Goal: Find contact information

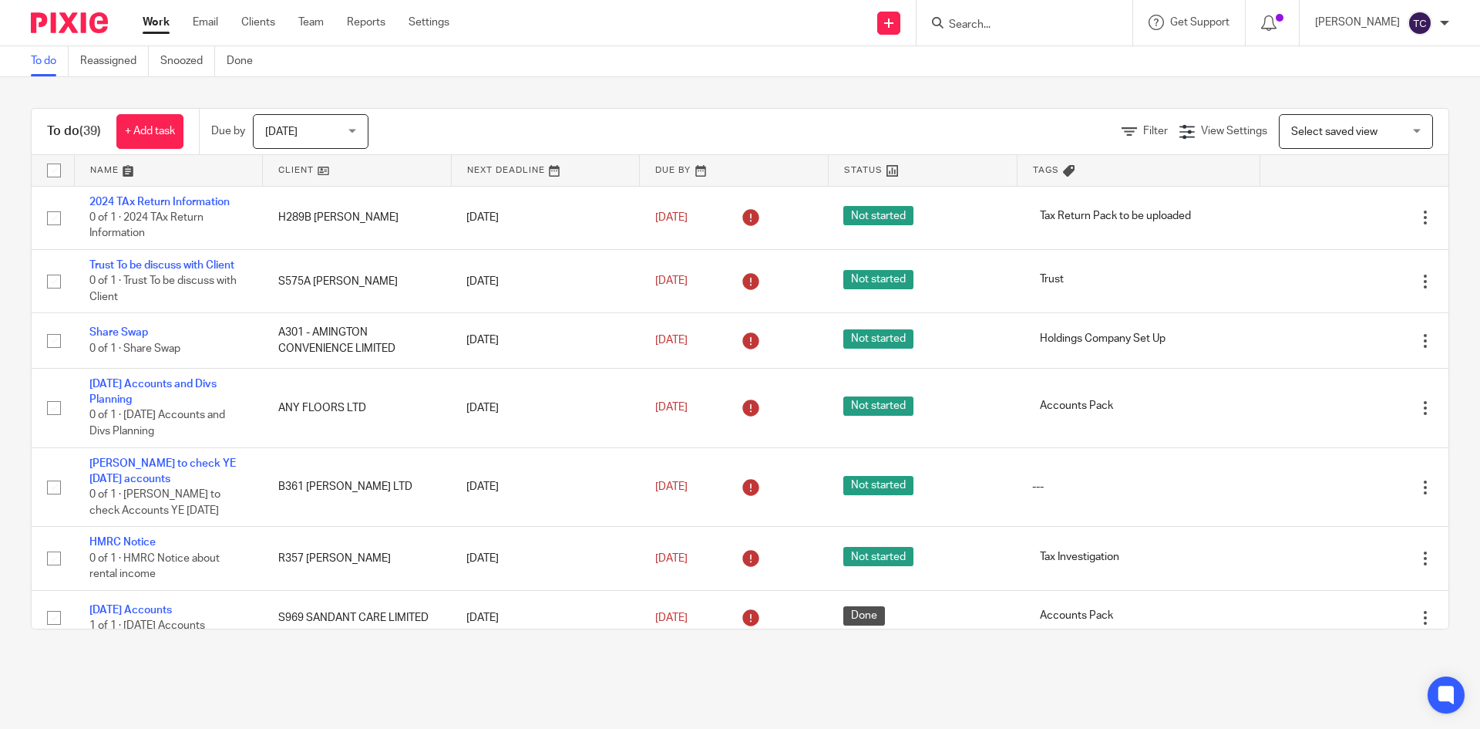
click at [1025, 30] on input "Search" at bounding box center [1017, 26] width 139 height 14
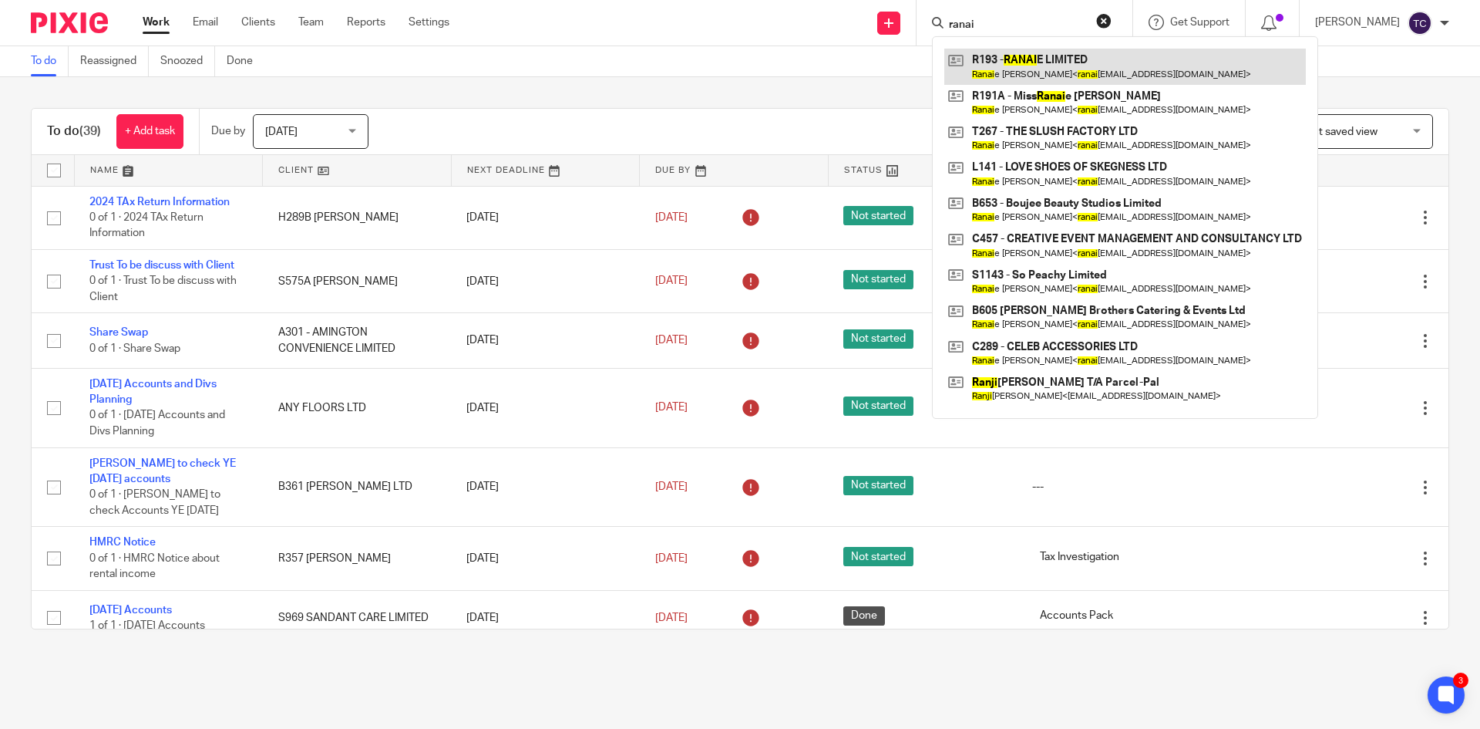
type input "ranai"
click at [1167, 73] on link at bounding box center [1125, 66] width 362 height 35
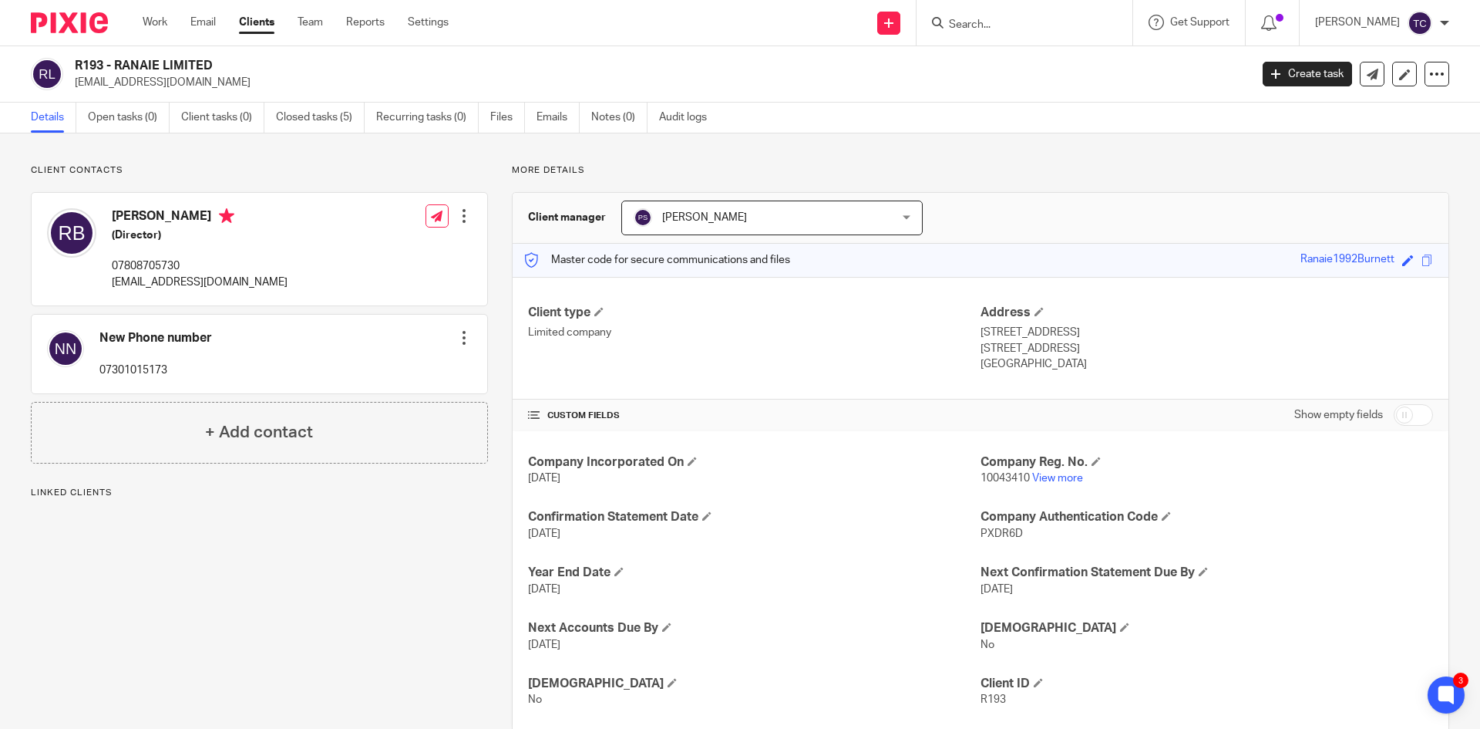
drag, startPoint x: 231, startPoint y: 82, endPoint x: 73, endPoint y: 92, distance: 158.3
click at [73, 92] on div "R193 - RANAIE LIMITED ranaielouiseburnett@gmail.com Create task Update from Com…" at bounding box center [740, 74] width 1480 height 56
copy p "ranaielouiseburnett@gmail.com"
